Goal: Transaction & Acquisition: Subscribe to service/newsletter

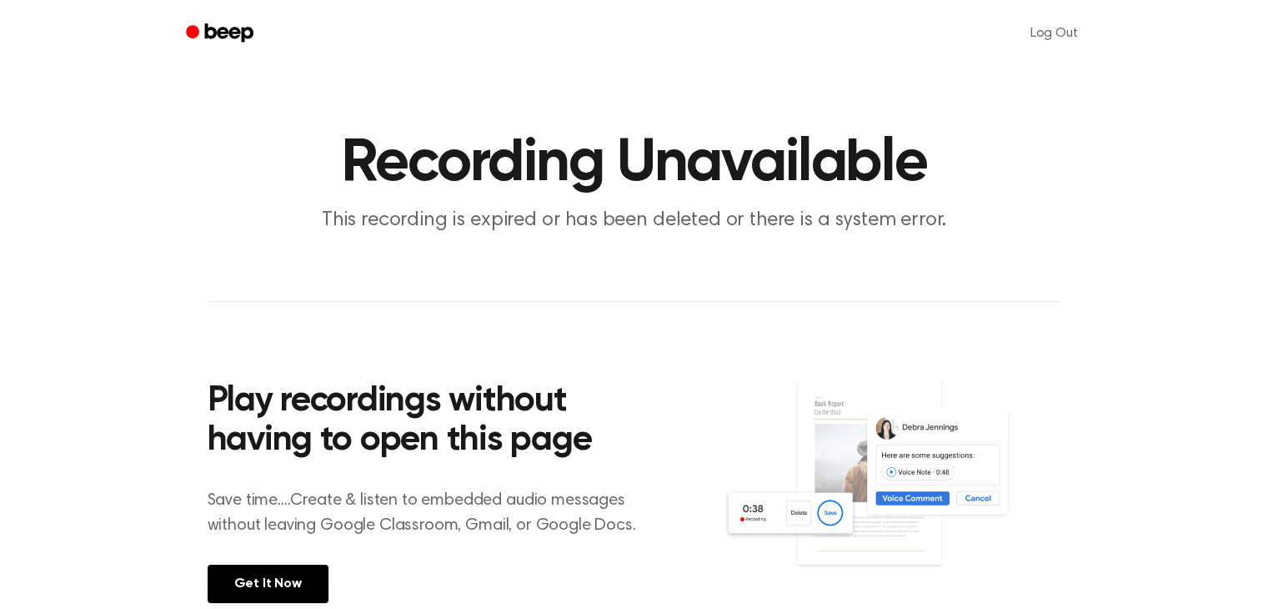
click at [222, 24] on icon "Beep" at bounding box center [221, 33] width 71 height 24
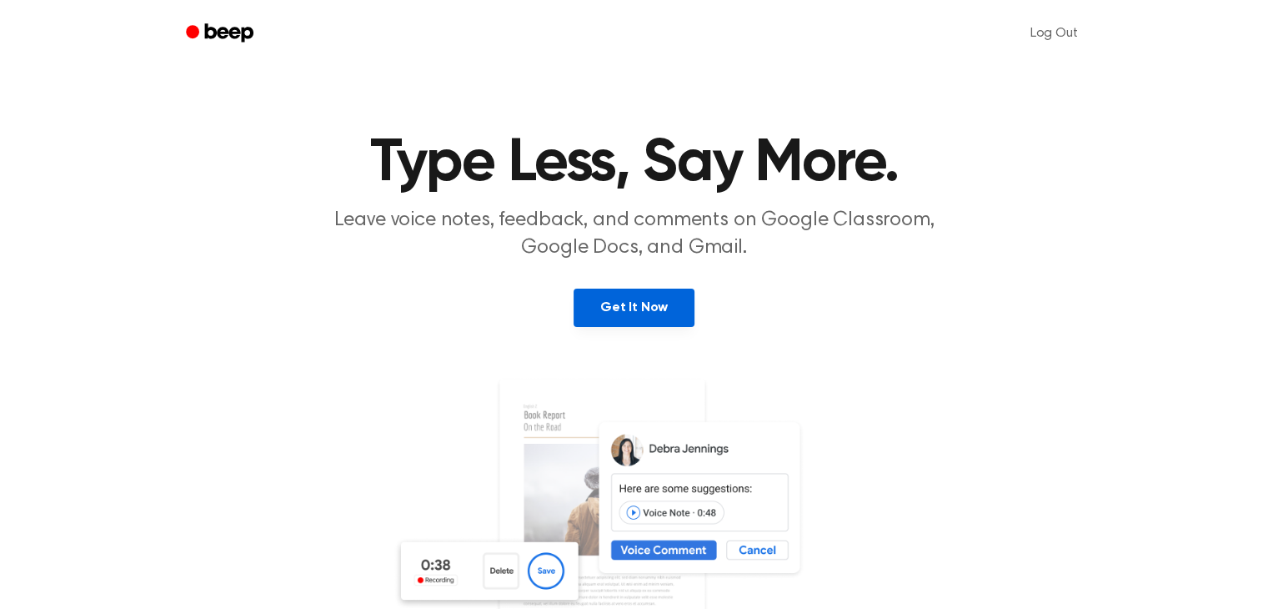
click at [636, 312] on link "Get It Now" at bounding box center [634, 307] width 121 height 38
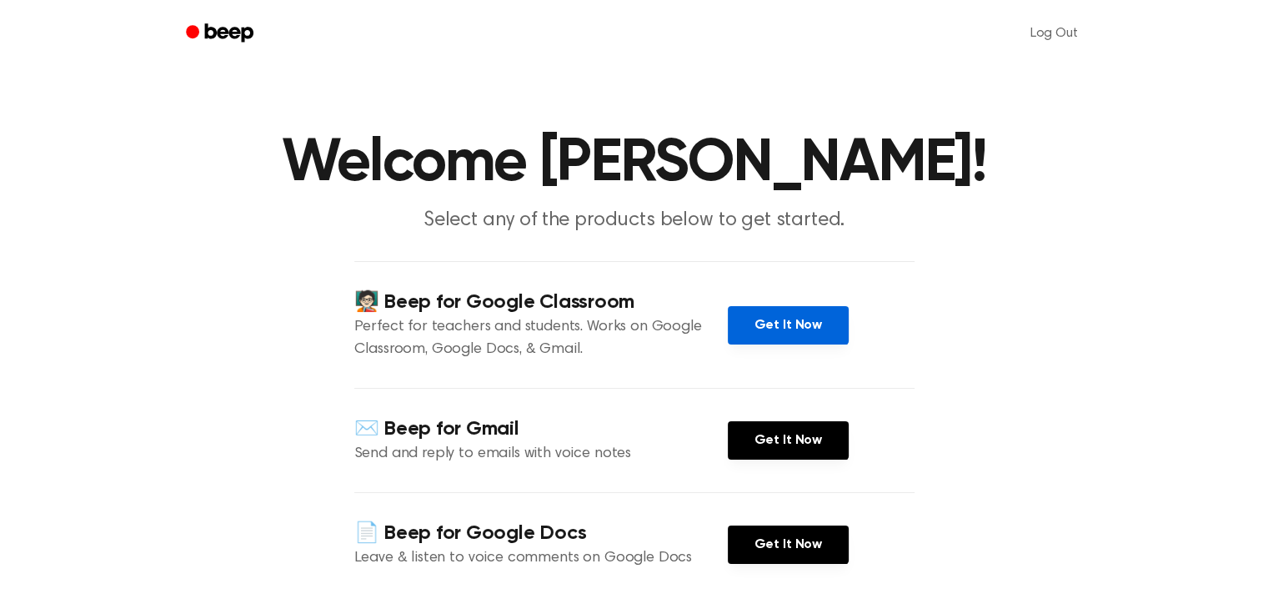
click at [785, 323] on link "Get It Now" at bounding box center [788, 325] width 121 height 38
